Goal: Information Seeking & Learning: Learn about a topic

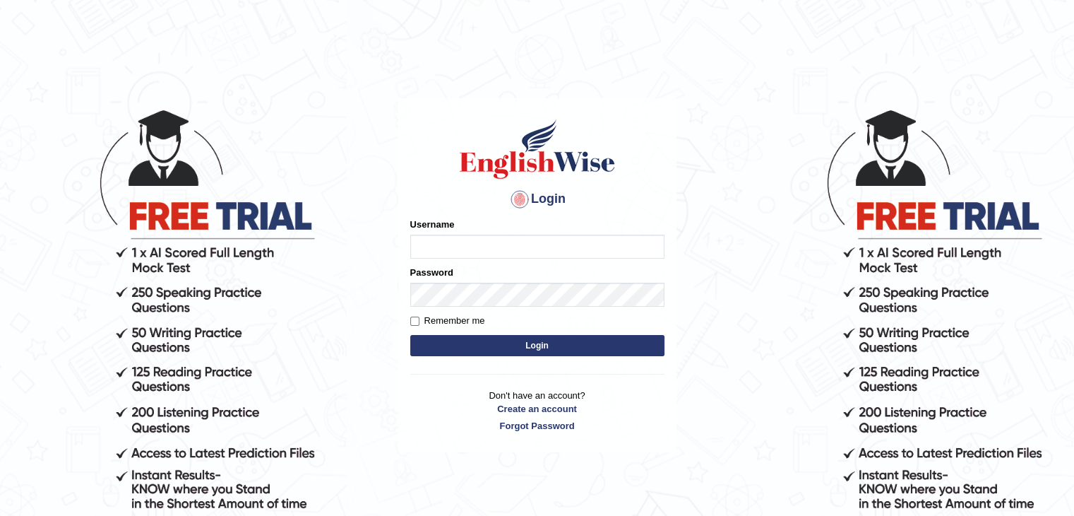
type input "gurvinder_newzealand"
click at [513, 345] on button "Login" at bounding box center [537, 345] width 254 height 21
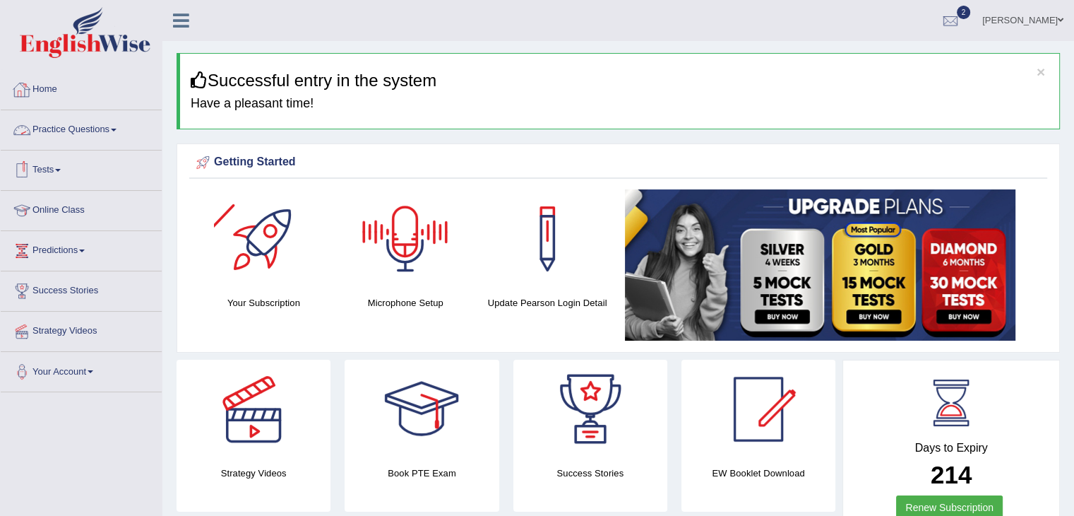
click at [117, 129] on span at bounding box center [114, 130] width 6 height 3
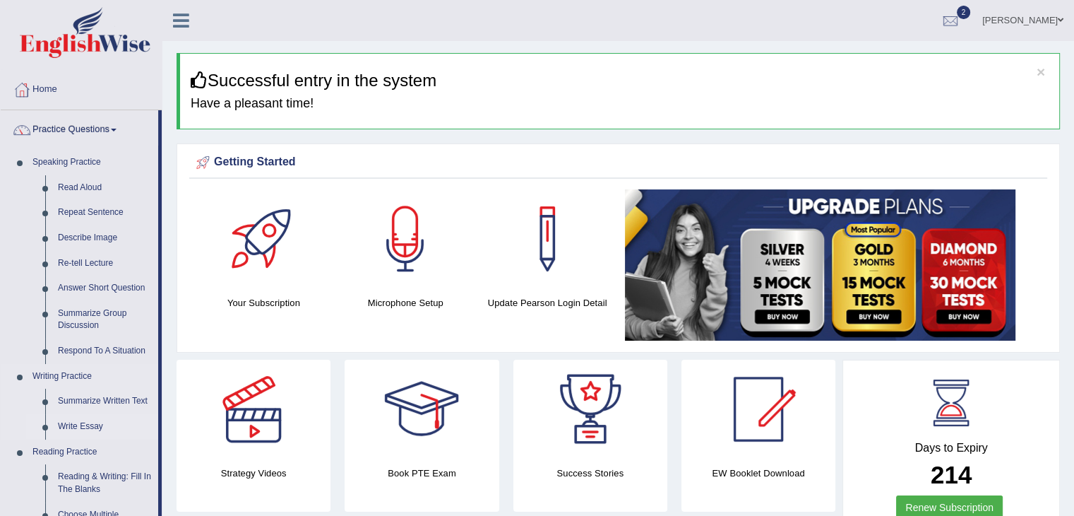
click at [95, 426] on link "Write Essay" at bounding box center [105, 426] width 107 height 25
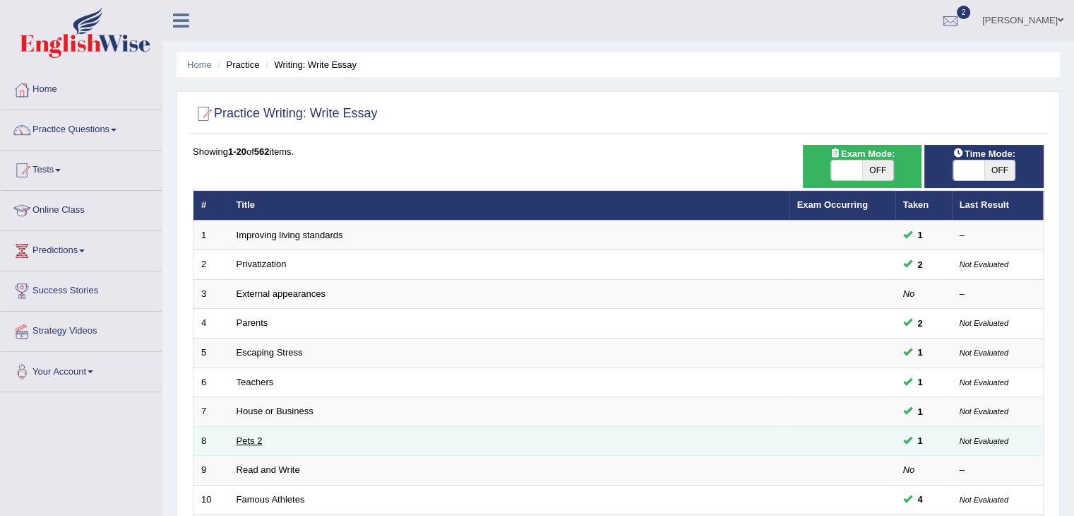
click at [239, 443] on link "Pets 2" at bounding box center [250, 440] width 26 height 11
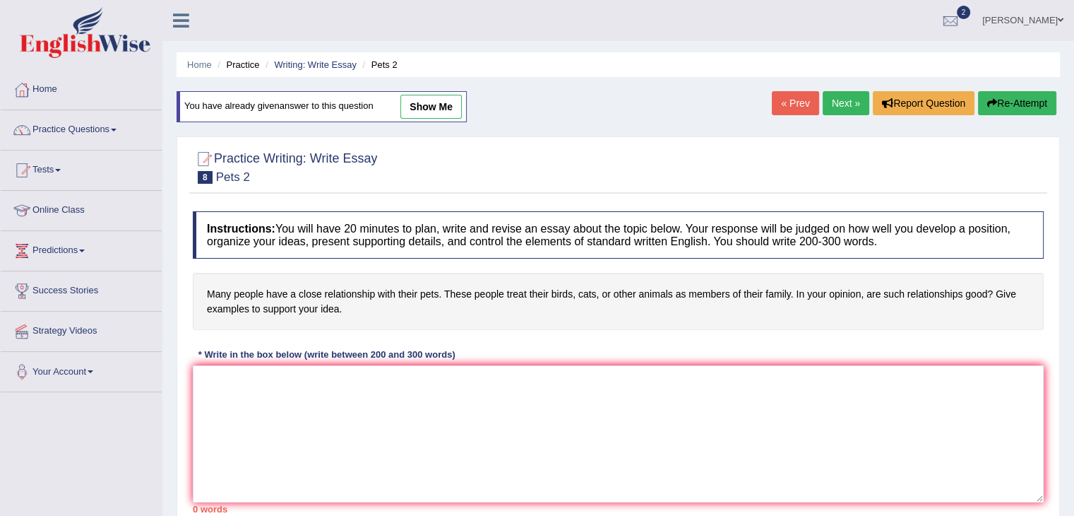
click at [436, 105] on link "show me" at bounding box center [430, 107] width 61 height 24
type textarea "The growing influence of pets in our lives has sparked various debates. This is…"
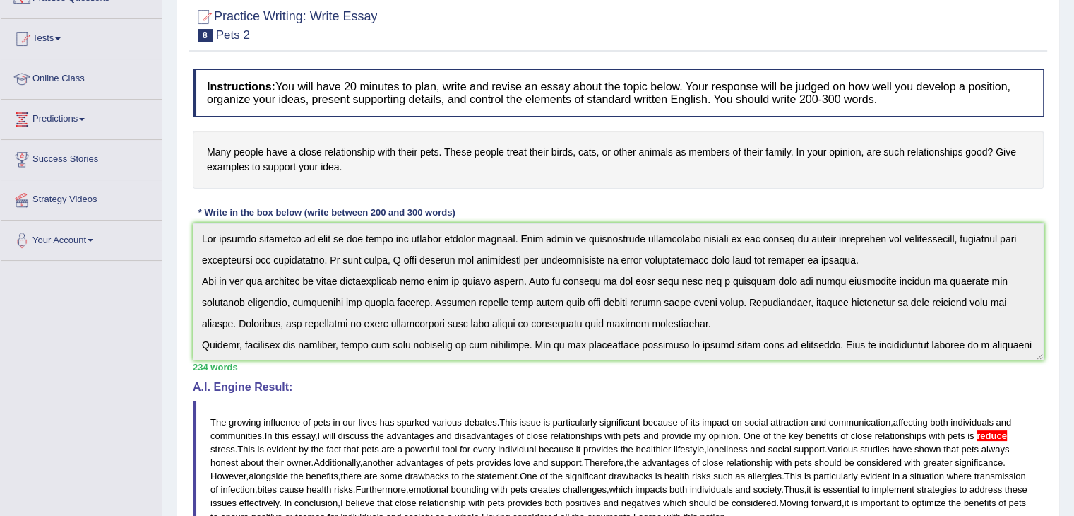
scroll to position [103, 0]
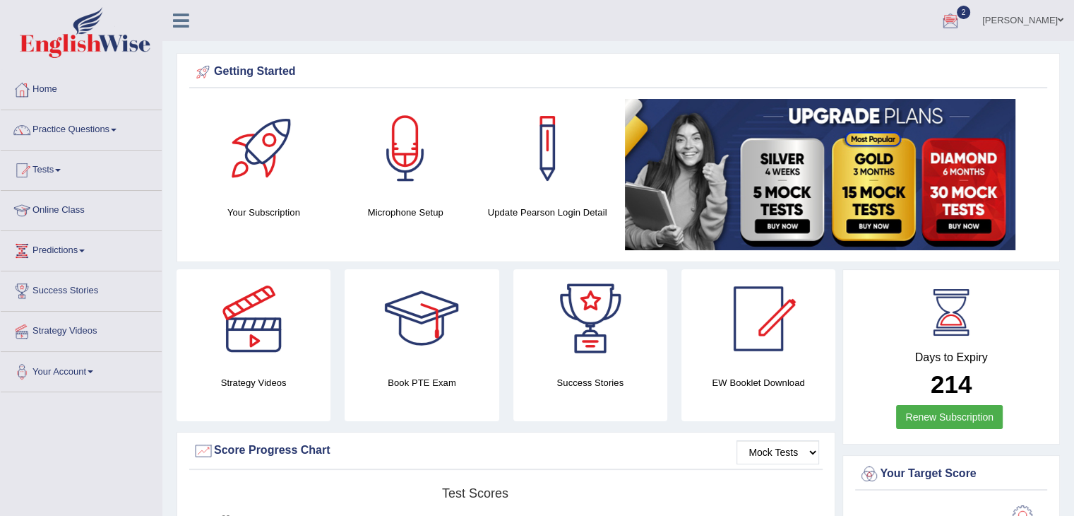
click at [961, 27] on div at bounding box center [950, 21] width 21 height 21
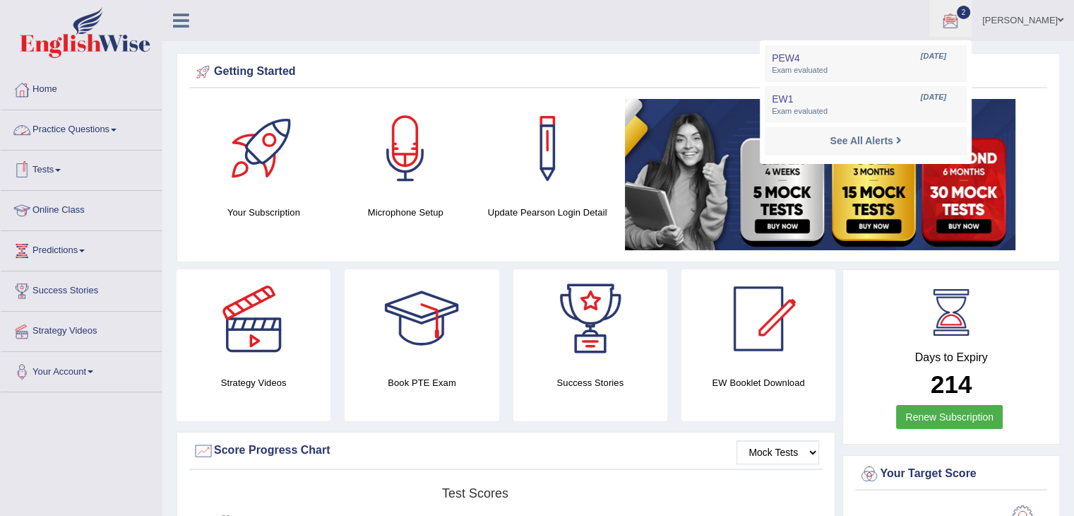
click at [116, 133] on link "Practice Questions" at bounding box center [81, 127] width 161 height 35
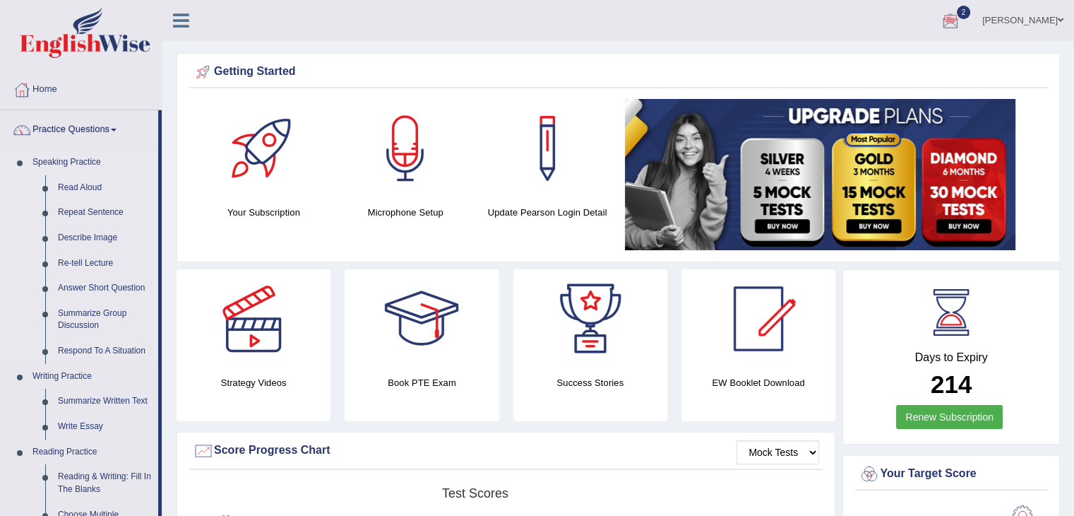
click at [98, 186] on link "Read Aloud" at bounding box center [105, 187] width 107 height 25
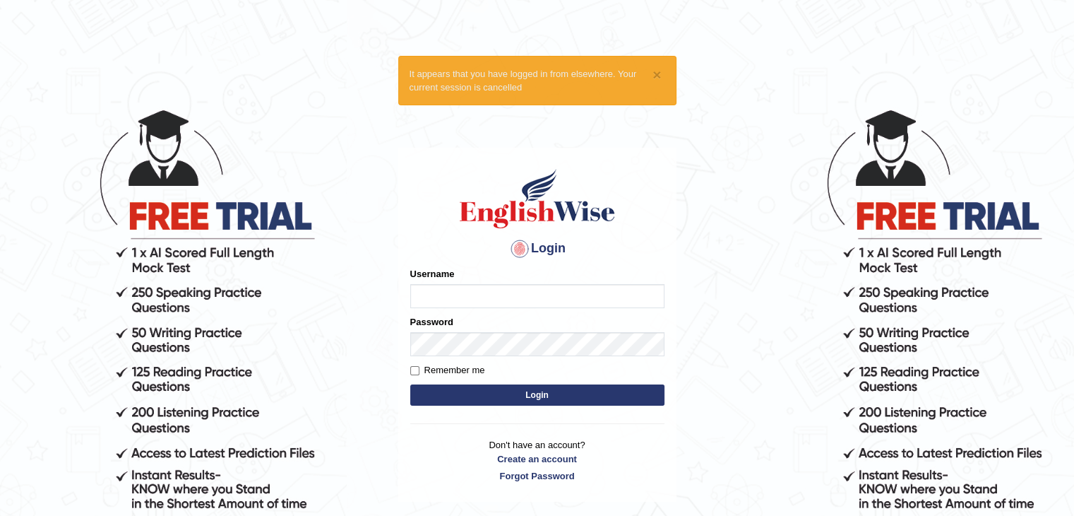
type input "gurvinder_newzealand"
click at [545, 395] on button "Login" at bounding box center [537, 394] width 254 height 21
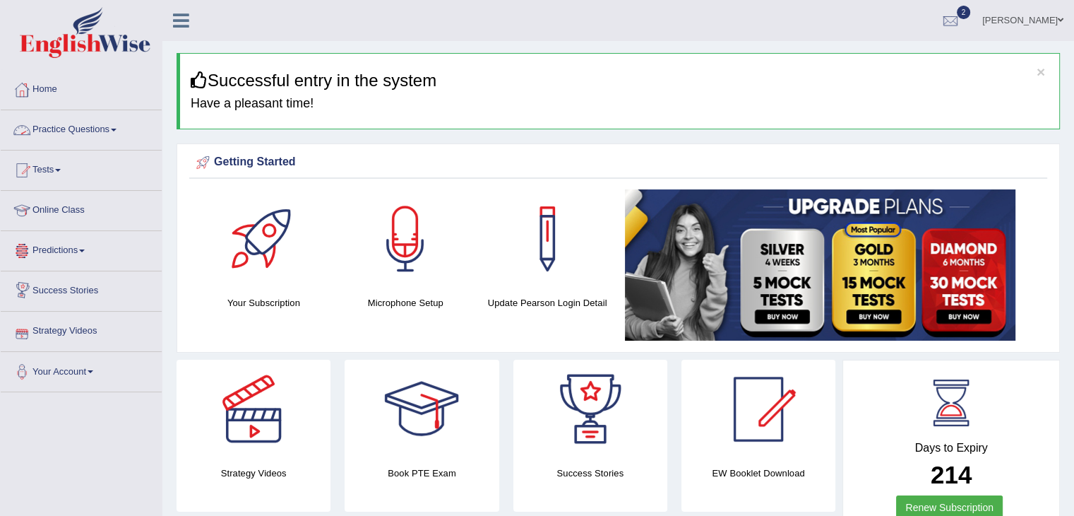
click at [126, 136] on link "Practice Questions" at bounding box center [81, 127] width 161 height 35
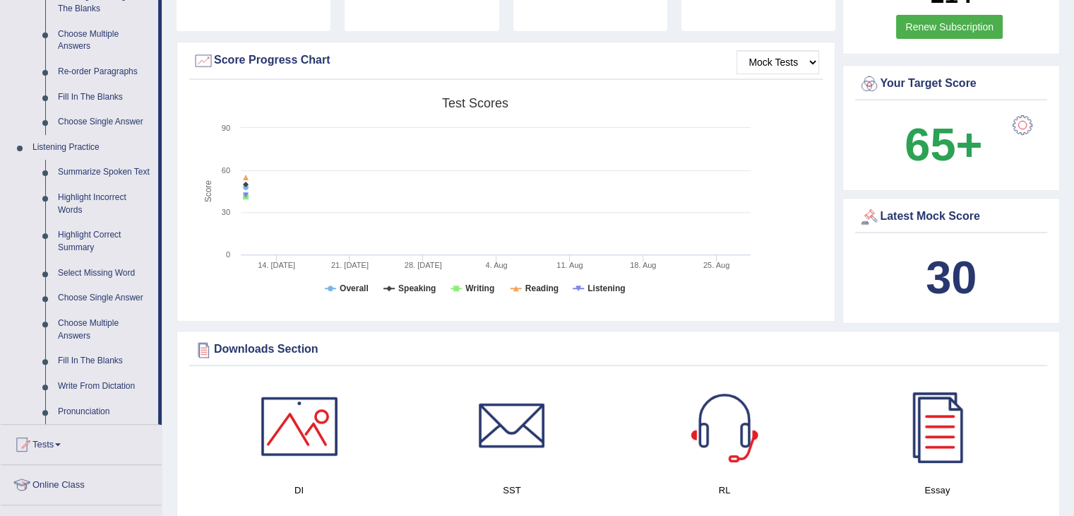
scroll to position [508, 0]
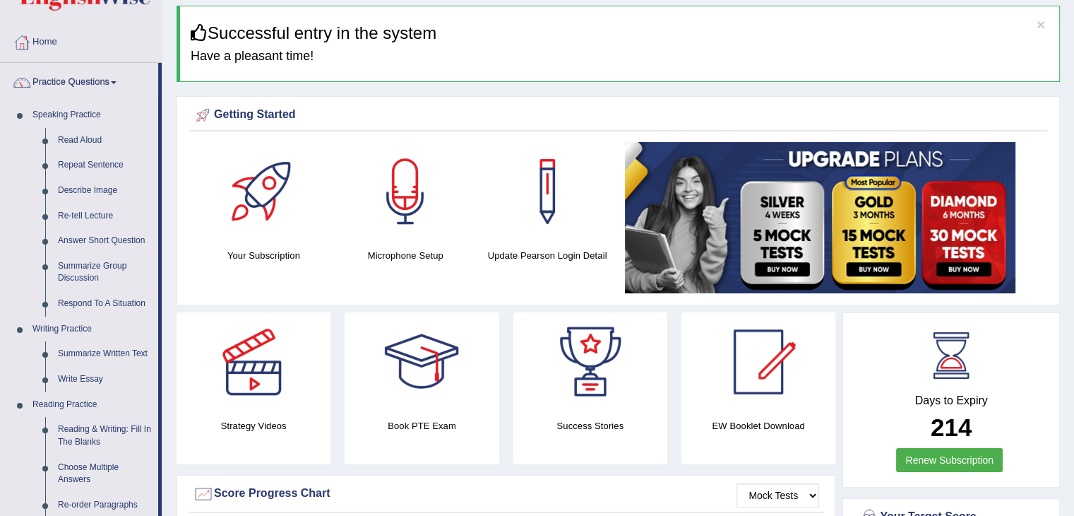
scroll to position [37, 0]
